Goal: Information Seeking & Learning: Learn about a topic

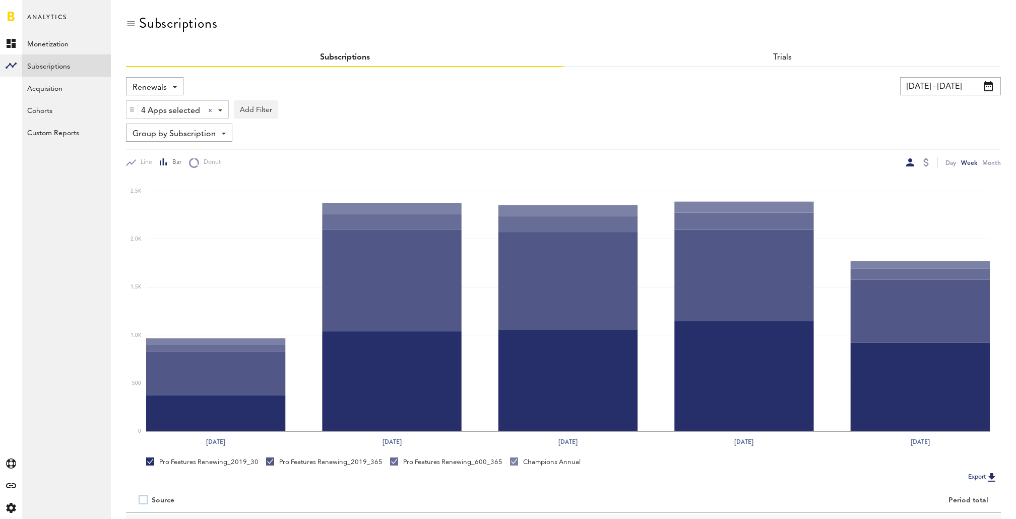
click at [167, 87] on div "Renewals Revenue MRR Actives Trial Status Billing Retries New Subscriptions Ren…" at bounding box center [154, 86] width 57 height 18
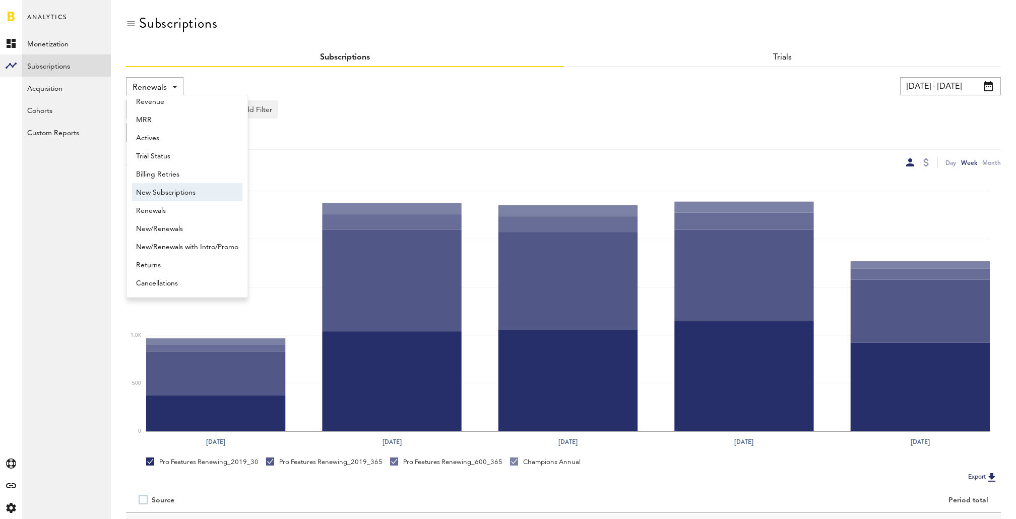
click at [188, 193] on span "New Subscriptions" at bounding box center [187, 192] width 102 height 17
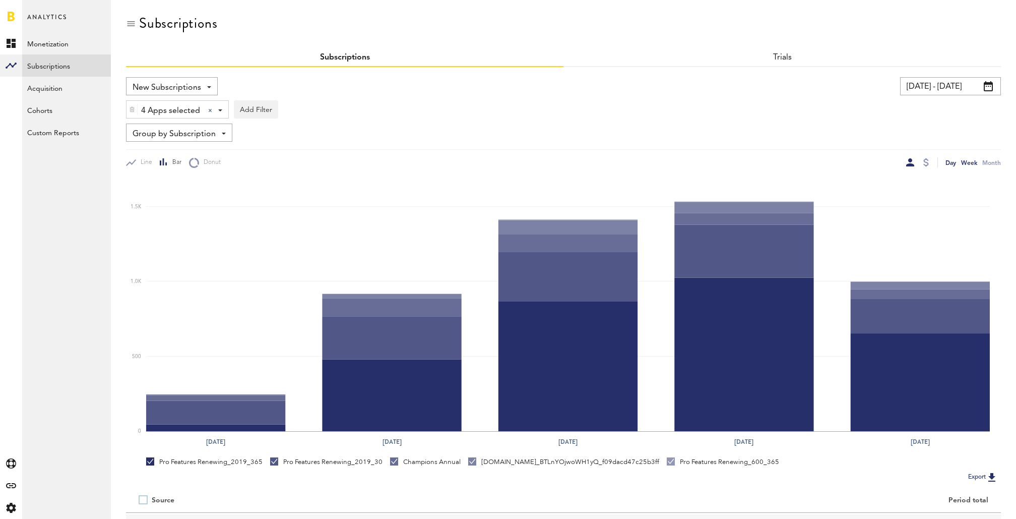
click at [954, 167] on div "Day" at bounding box center [951, 162] width 11 height 11
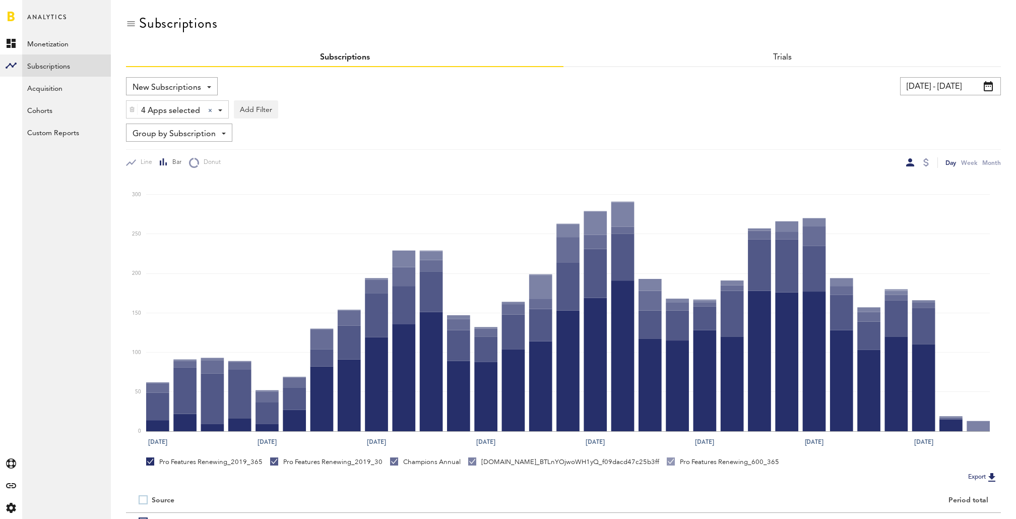
click at [170, 135] on span "Group by Subscription" at bounding box center [174, 134] width 83 height 17
click at [178, 159] on span "Group by Platform" at bounding box center [187, 156] width 102 height 17
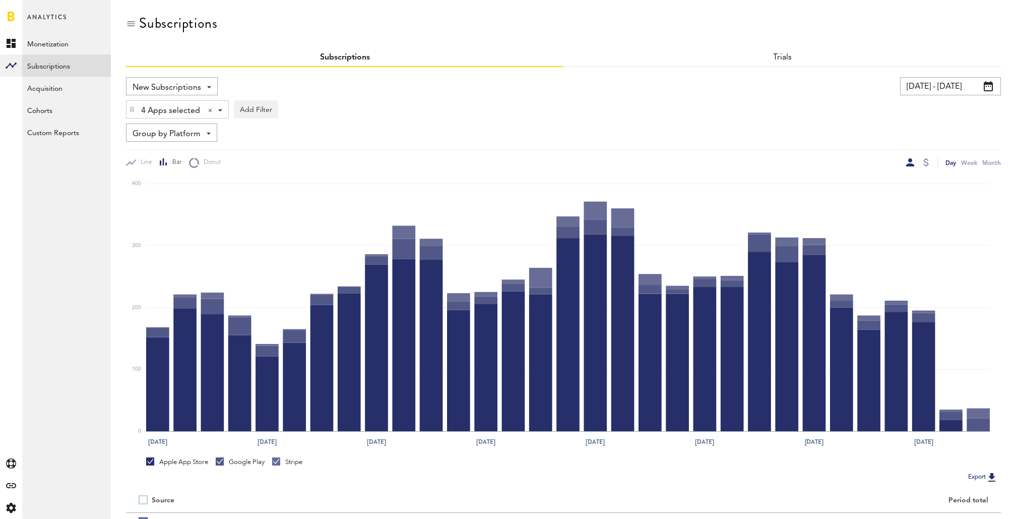
click at [987, 85] on span at bounding box center [988, 86] width 9 height 10
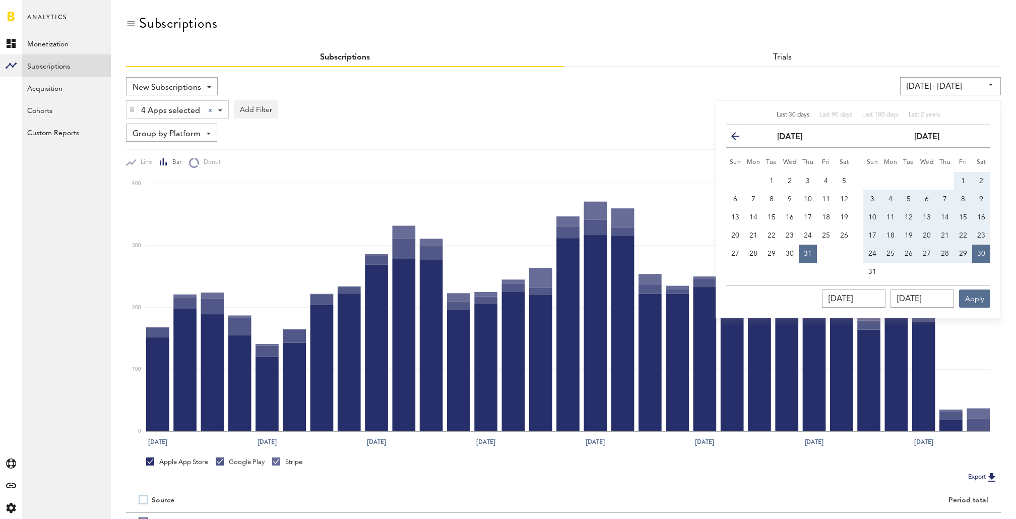
click at [793, 113] on span "Last 30 days" at bounding box center [793, 115] width 33 height 6
type input "08/02/25 - 08/31/25"
type input "[DATE]"
type input "08/31/2025"
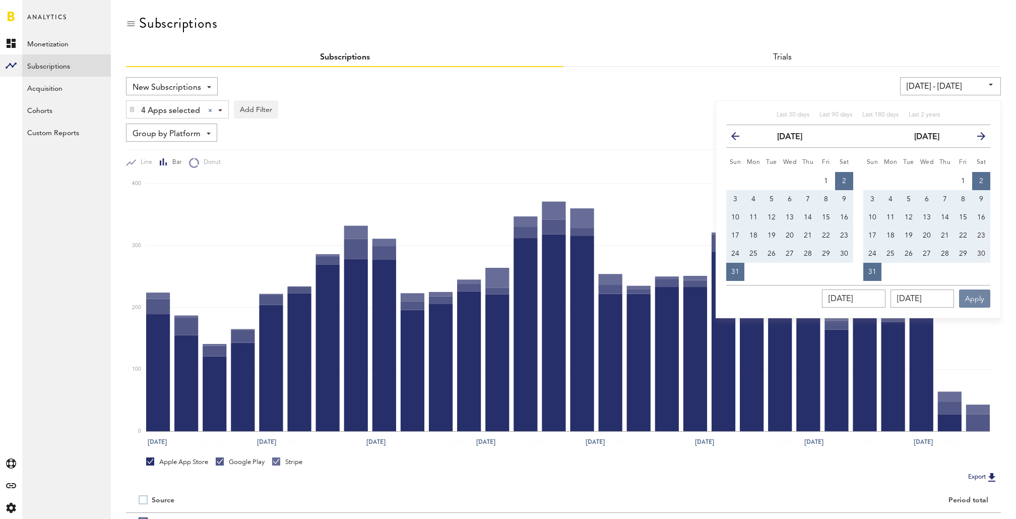
click at [986, 294] on button "Apply" at bounding box center [974, 298] width 31 height 18
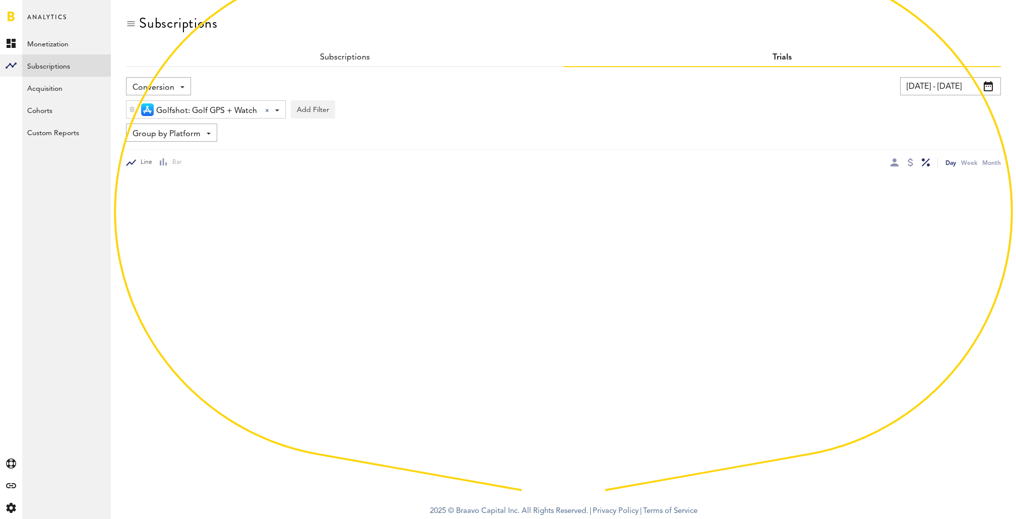
click at [952, 83] on input "[DATE] - [DATE]" at bounding box center [950, 86] width 101 height 18
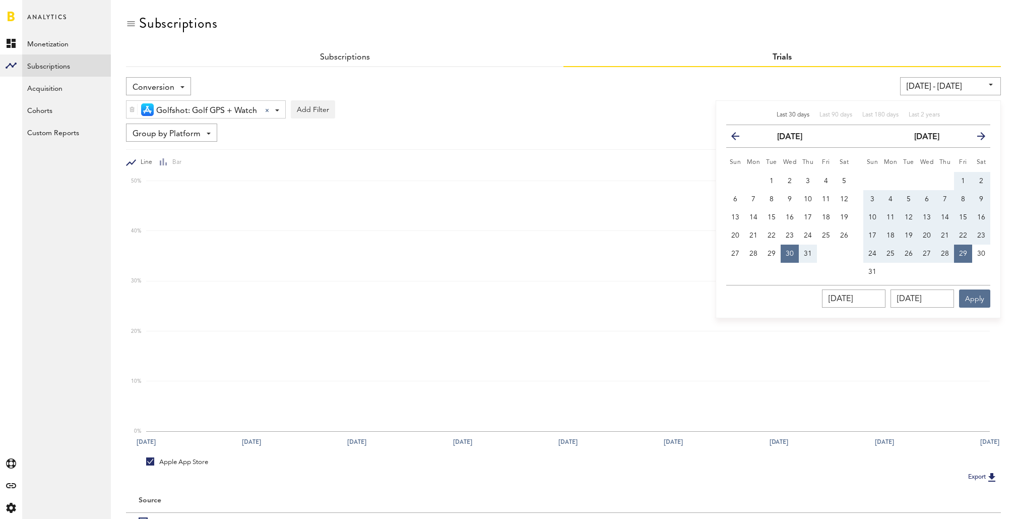
click at [789, 115] on span "Last 30 days" at bounding box center [793, 115] width 33 height 6
type input "[DATE] - [DATE]"
type input "[DATE]"
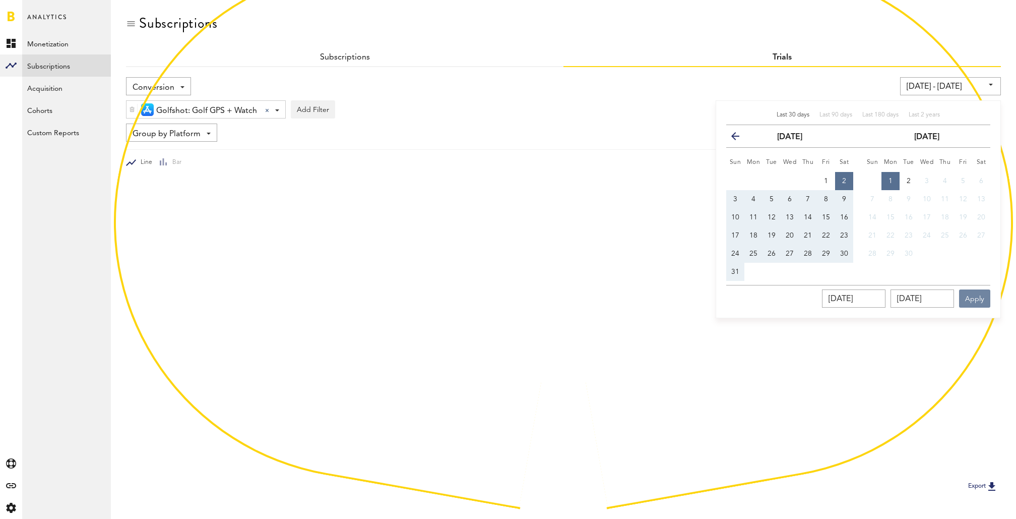
click at [977, 294] on button "Apply" at bounding box center [974, 298] width 31 height 18
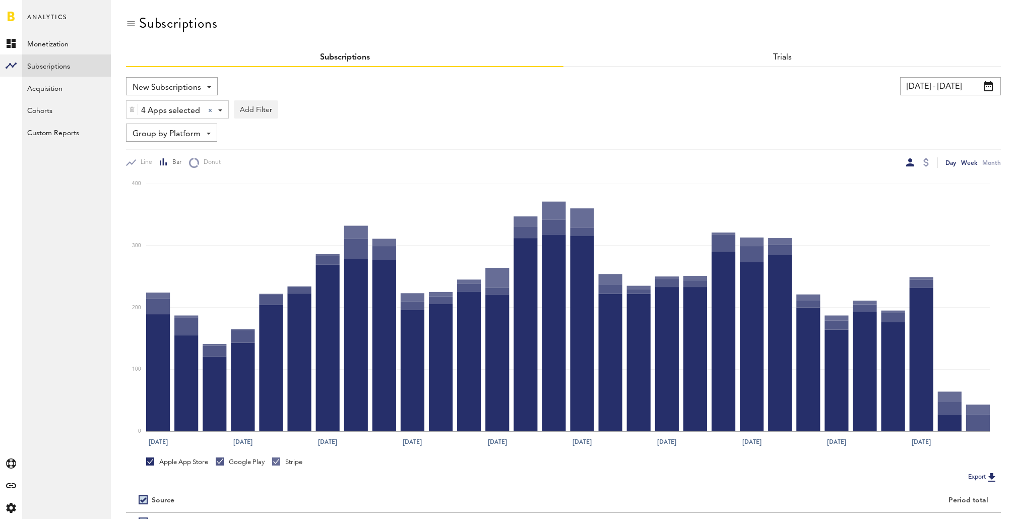
click at [970, 163] on div "Week" at bounding box center [969, 162] width 16 height 11
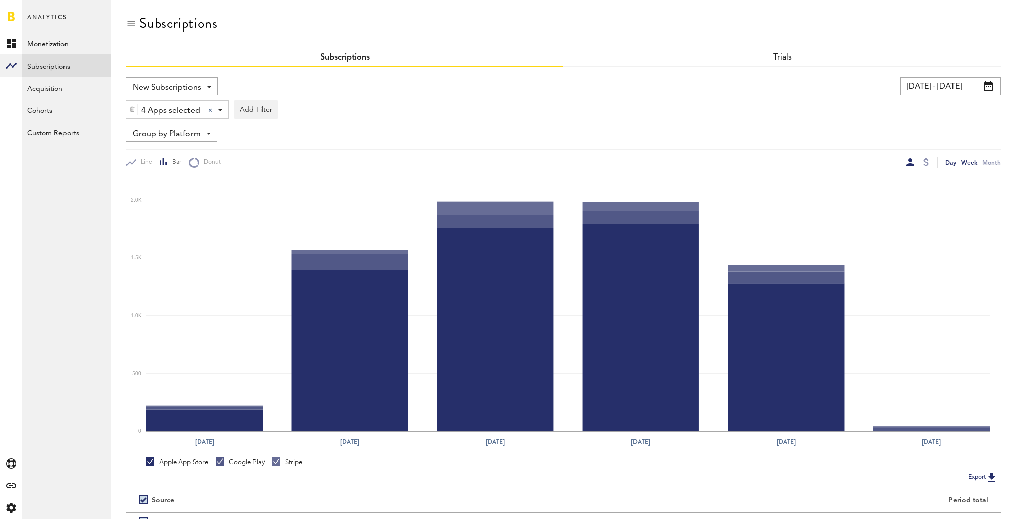
click at [952, 162] on div "Day" at bounding box center [951, 162] width 11 height 11
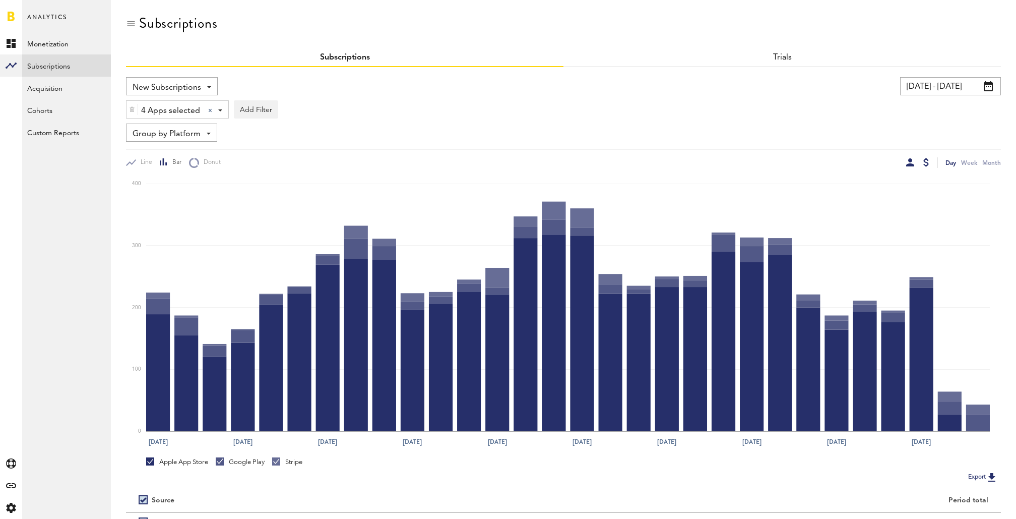
click at [925, 164] on div at bounding box center [926, 162] width 6 height 8
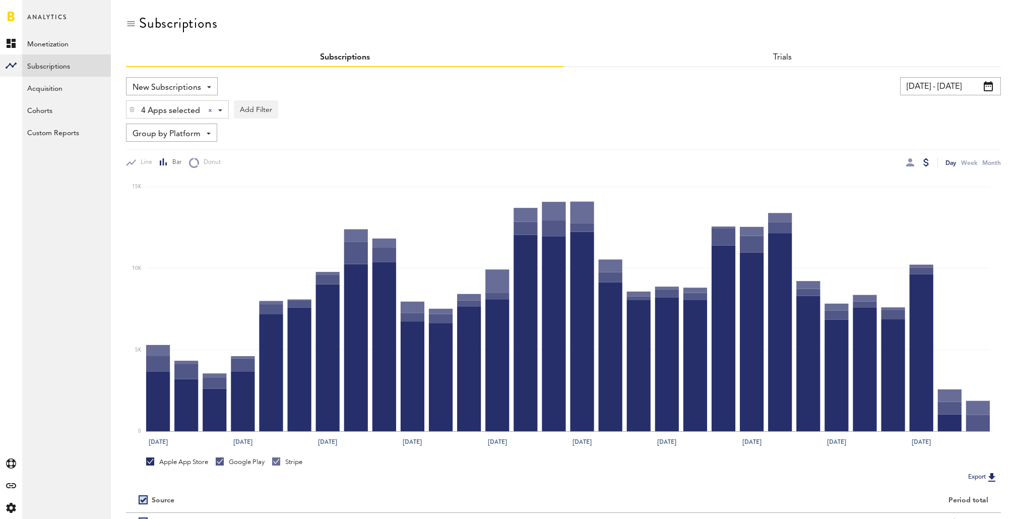
click at [190, 83] on span "New Subscriptions" at bounding box center [167, 87] width 69 height 17
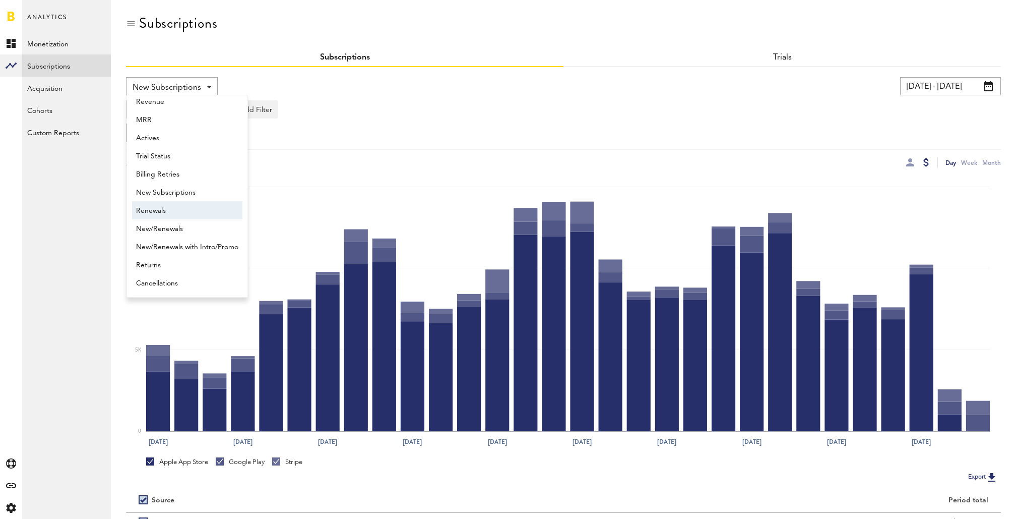
click at [178, 206] on span "Renewals" at bounding box center [187, 210] width 102 height 17
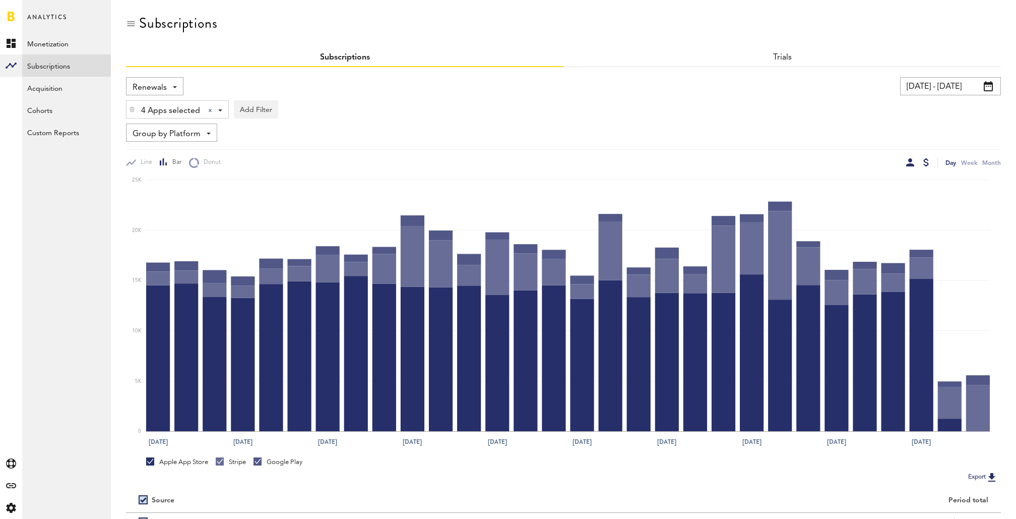
click at [909, 160] on div at bounding box center [910, 162] width 8 height 8
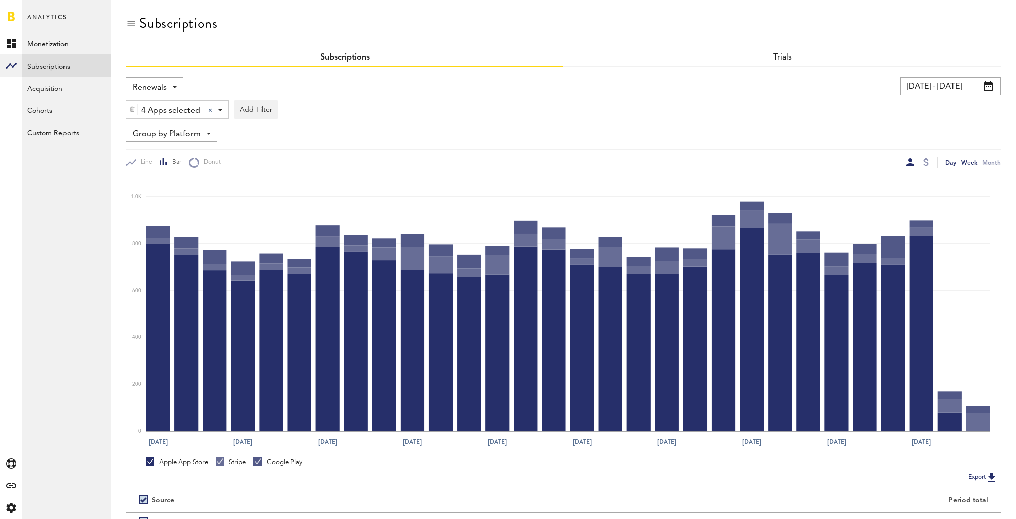
click at [966, 165] on div "Week" at bounding box center [969, 162] width 16 height 11
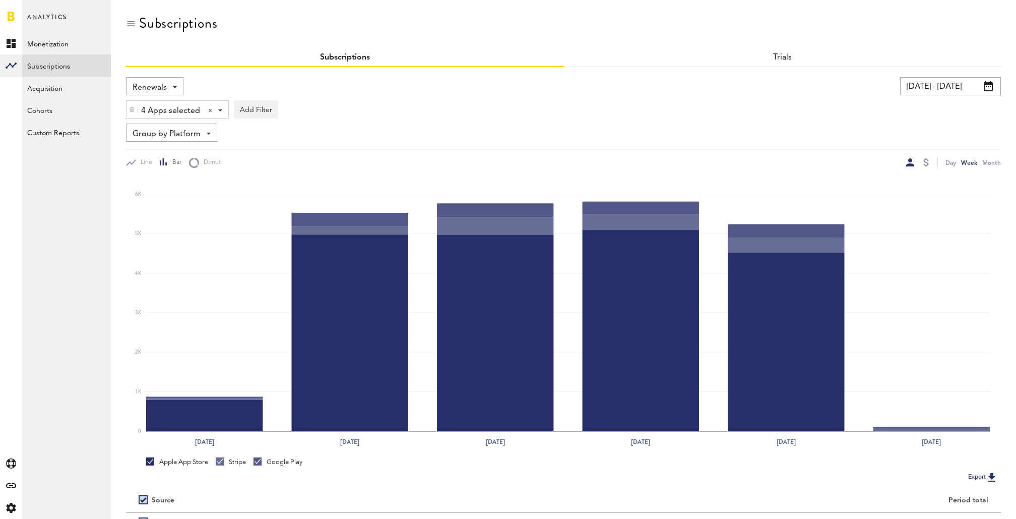
click at [171, 133] on span "Group by Platform" at bounding box center [167, 134] width 68 height 17
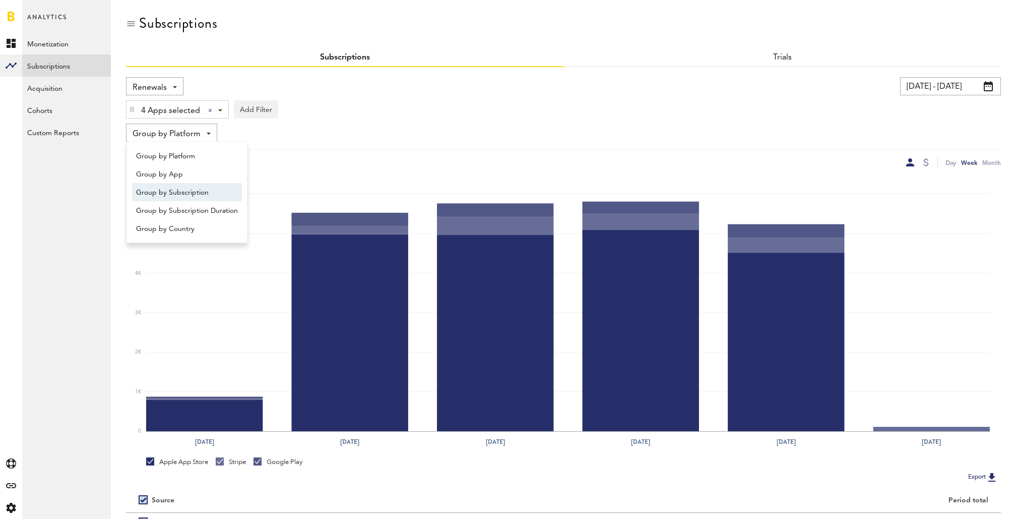
click at [174, 190] on span "Group by Subscription" at bounding box center [187, 192] width 102 height 17
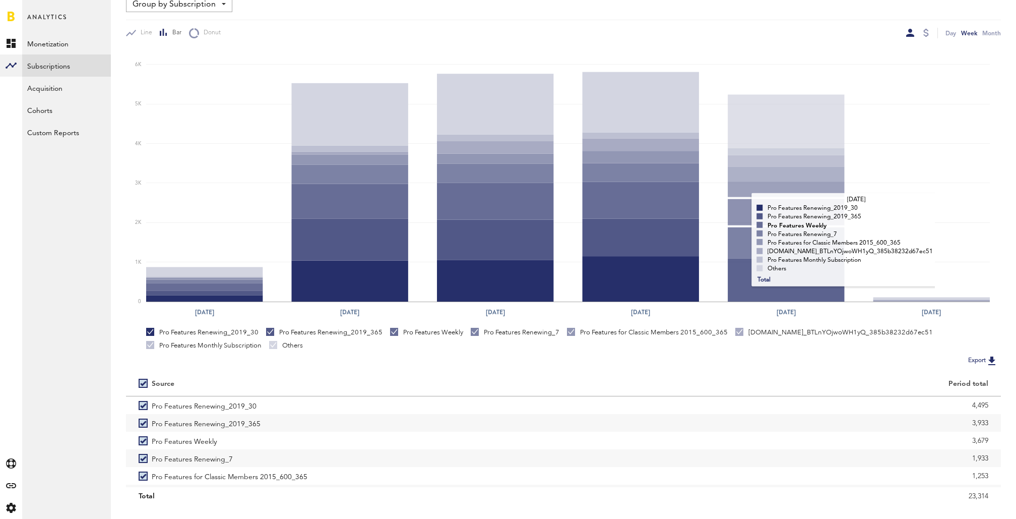
scroll to position [150, 0]
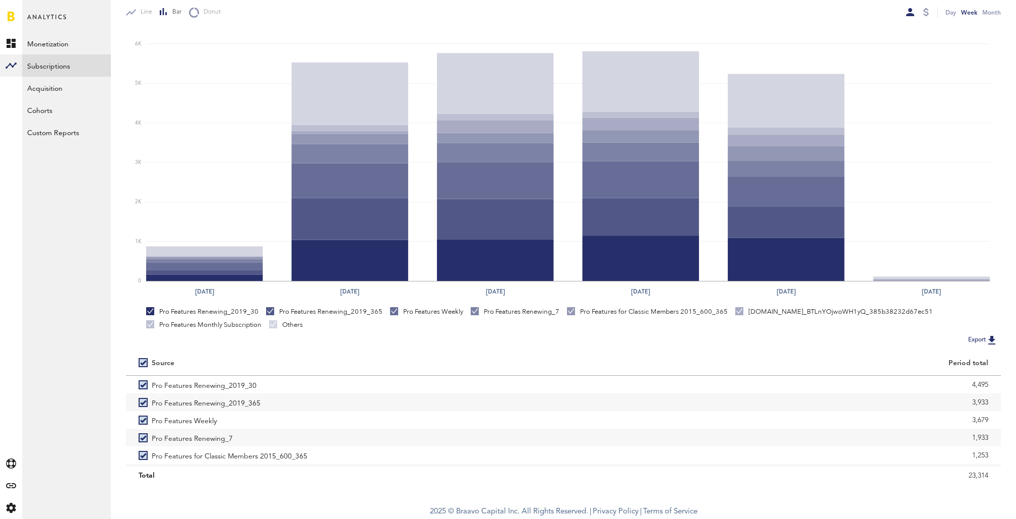
click at [146, 362] on label at bounding box center [145, 362] width 13 height 0
checkbox input "false"
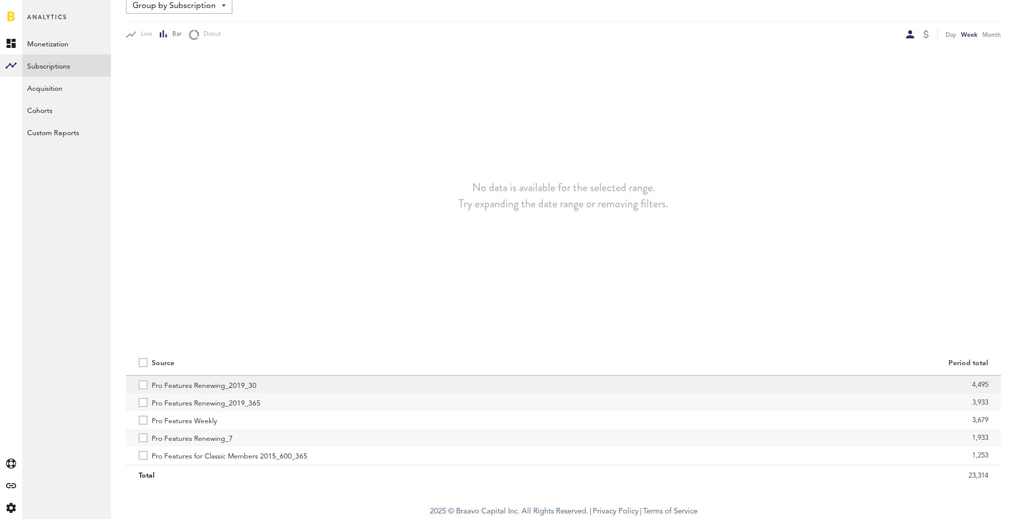
click at [138, 384] on div "Pro Features Renewing_2019_30" at bounding box center [345, 385] width 438 height 18
click at [142, 384] on label "Pro Features Renewing_2019_30" at bounding box center [345, 385] width 412 height 18
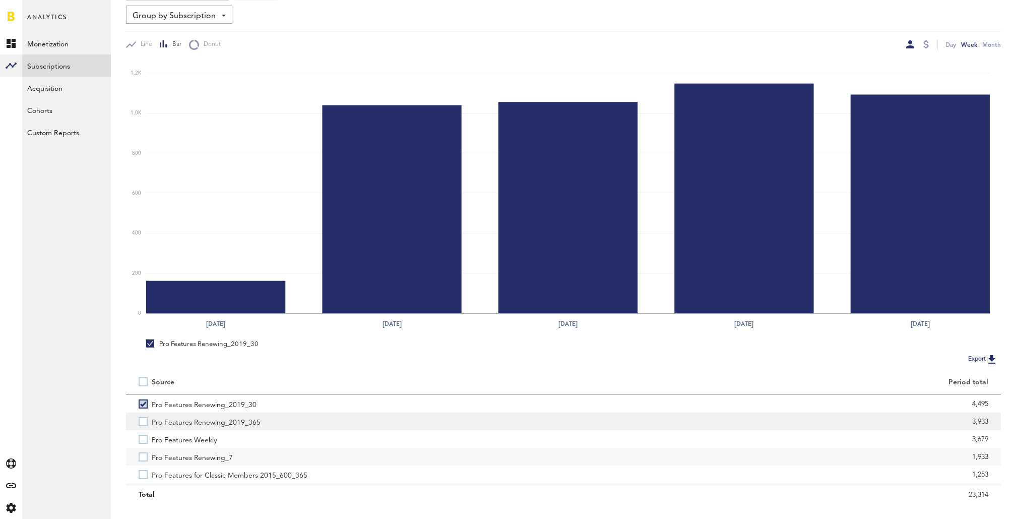
click at [144, 419] on label "Pro Features Renewing_2019_365" at bounding box center [345, 421] width 412 height 18
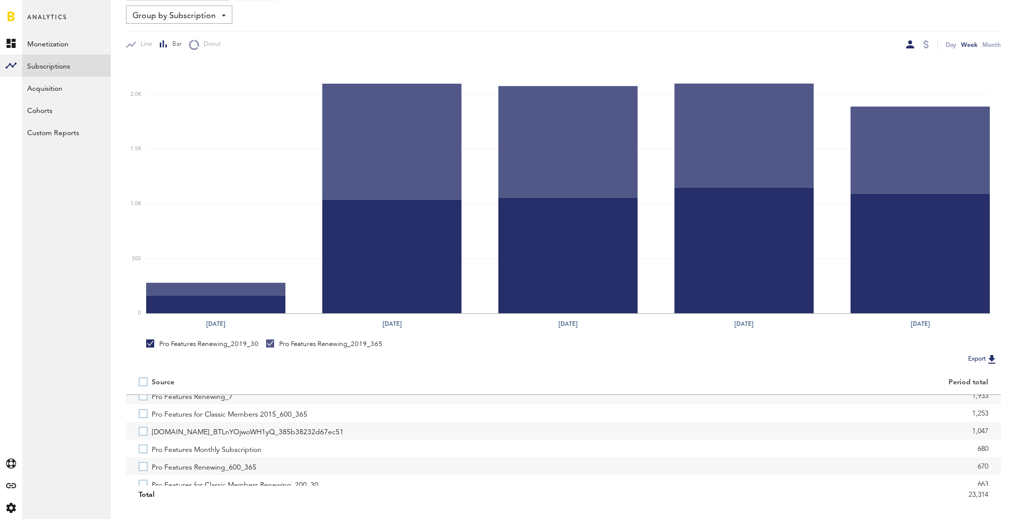
scroll to position [61, 0]
click at [143, 465] on label "Pro Features Renewing_600_365" at bounding box center [345, 466] width 412 height 18
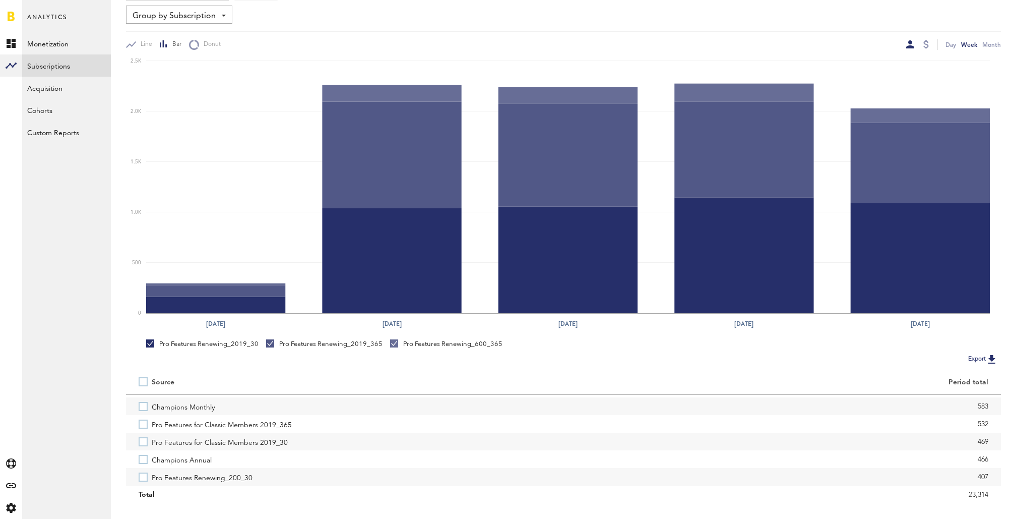
scroll to position [167, 0]
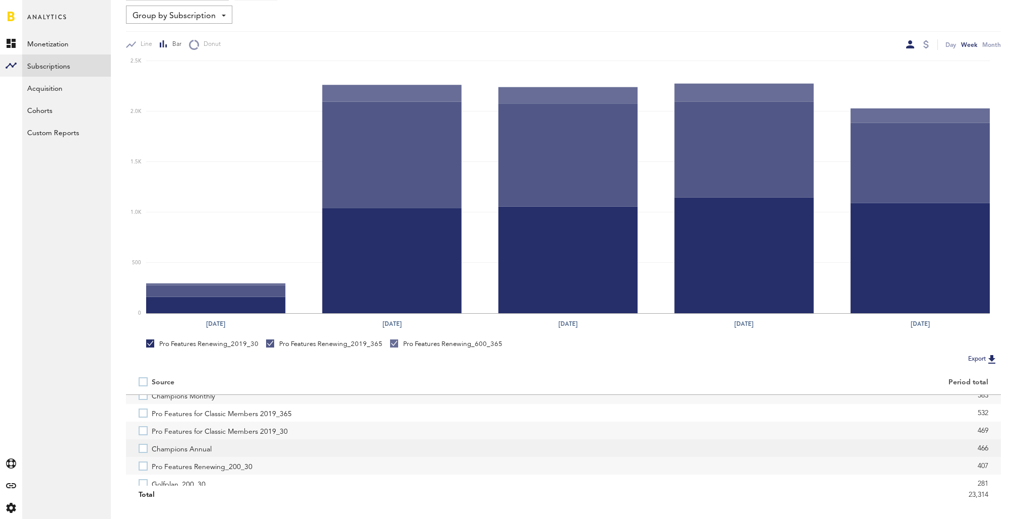
click at [142, 450] on label "Champions Annual" at bounding box center [345, 448] width 412 height 18
